Goal: Browse casually: Explore the website without a specific task or goal

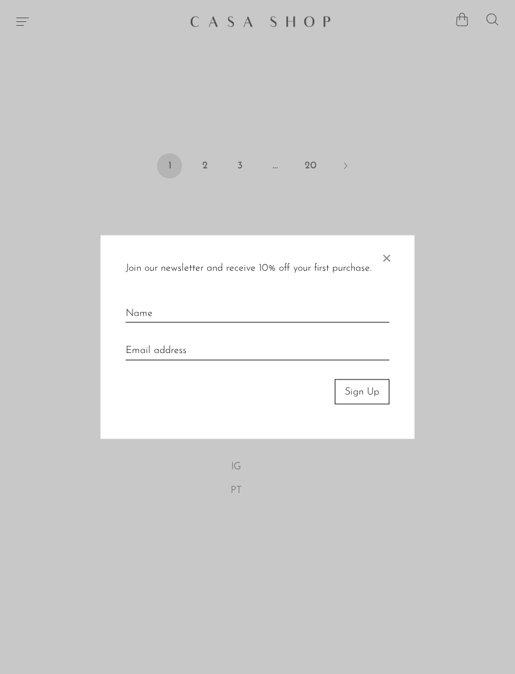
click at [400, 251] on div "Join our newsletter and receive 10% off your first purchase. × Sign Up" at bounding box center [257, 337] width 314 height 204
click at [389, 263] on span "×" at bounding box center [386, 255] width 13 height 40
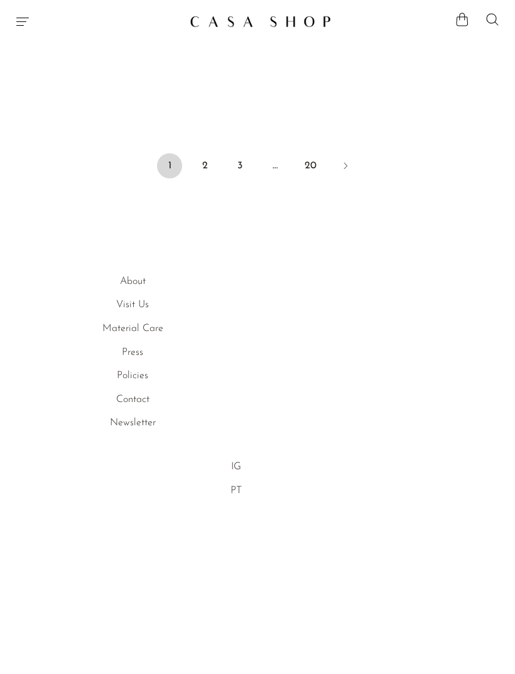
click at [209, 160] on link "2" at bounding box center [204, 165] width 25 height 25
click at [153, 332] on link "Material Care" at bounding box center [132, 328] width 61 height 10
click at [313, 165] on link "20" at bounding box center [310, 165] width 25 height 25
